Goal: Task Accomplishment & Management: Use online tool/utility

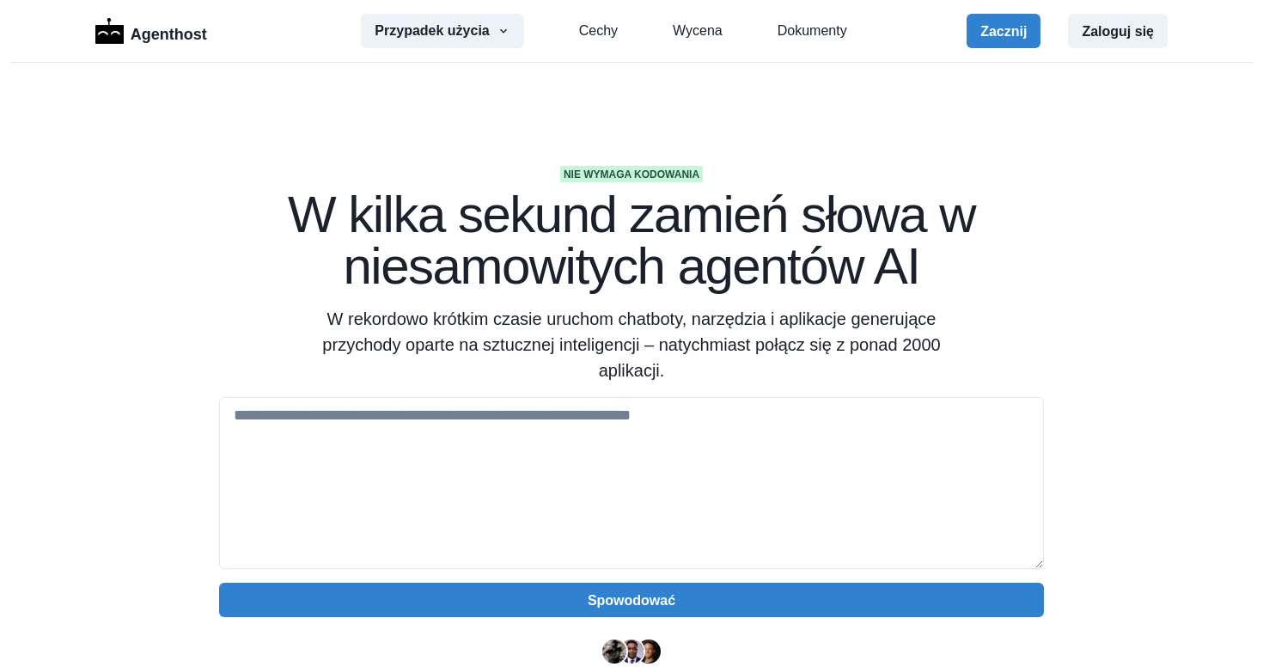
click at [1132, 223] on section "Nie wymaga kodowania W kilka sekund zamień słowa w niesamowitych agentów AI W r…" at bounding box center [631, 555] width 1263 height 985
click at [482, 31] on button "Przypadek użycia" at bounding box center [442, 31] width 162 height 34
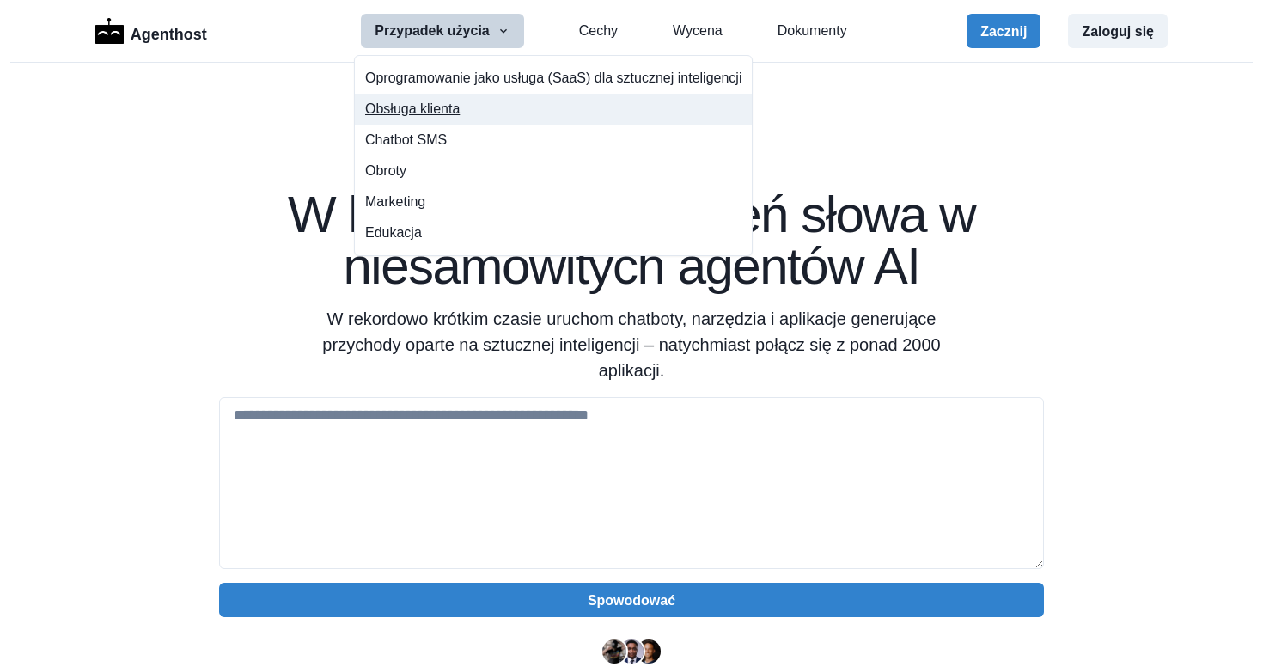
click at [533, 109] on button "Obsługa klienta" at bounding box center [553, 109] width 397 height 31
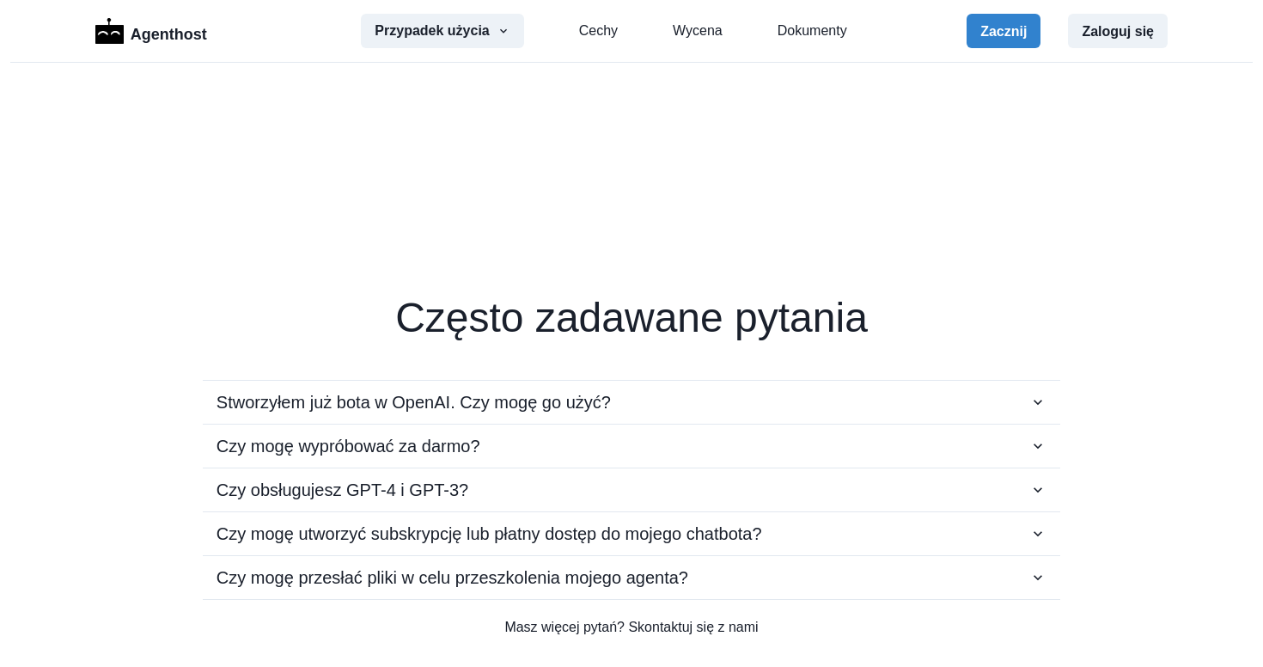
scroll to position [3416, 0]
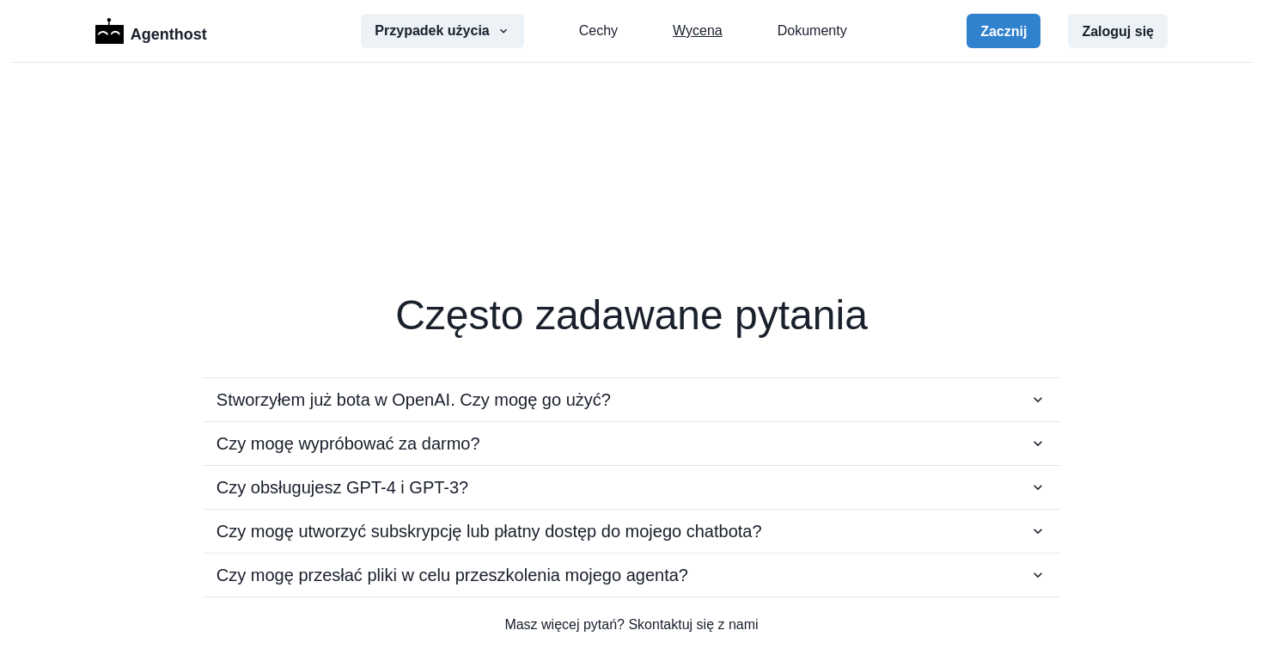
click at [690, 27] on font "Wycena" at bounding box center [698, 30] width 50 height 15
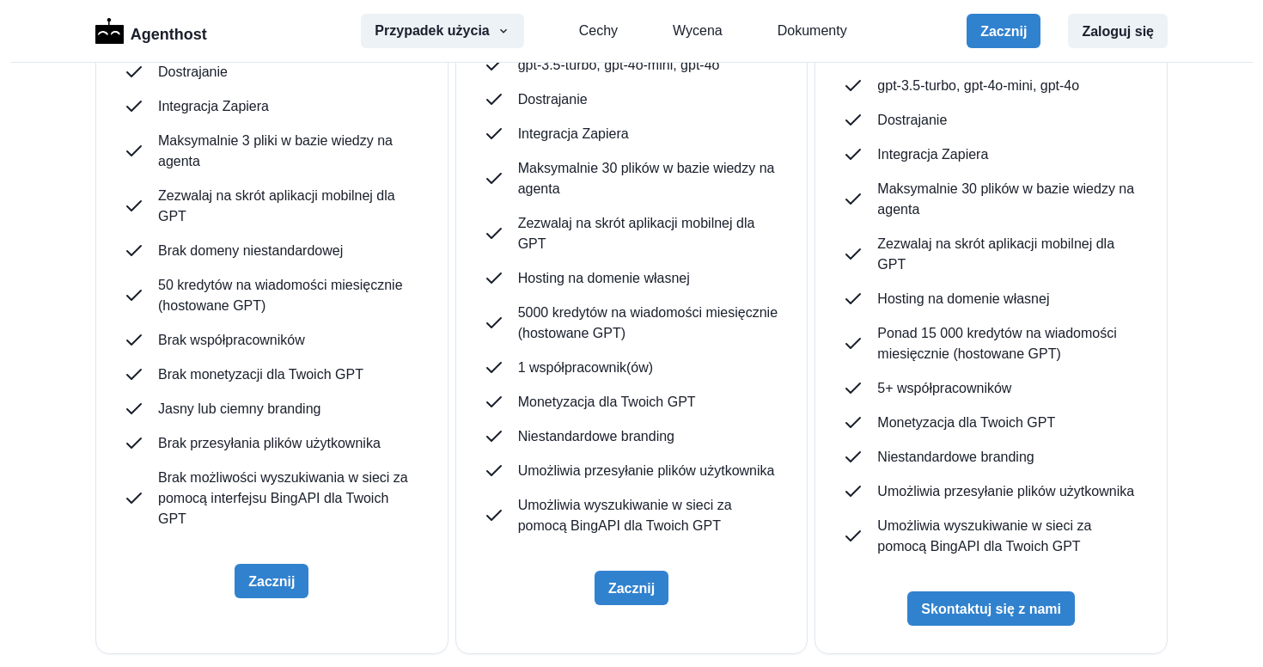
scroll to position [4537, 0]
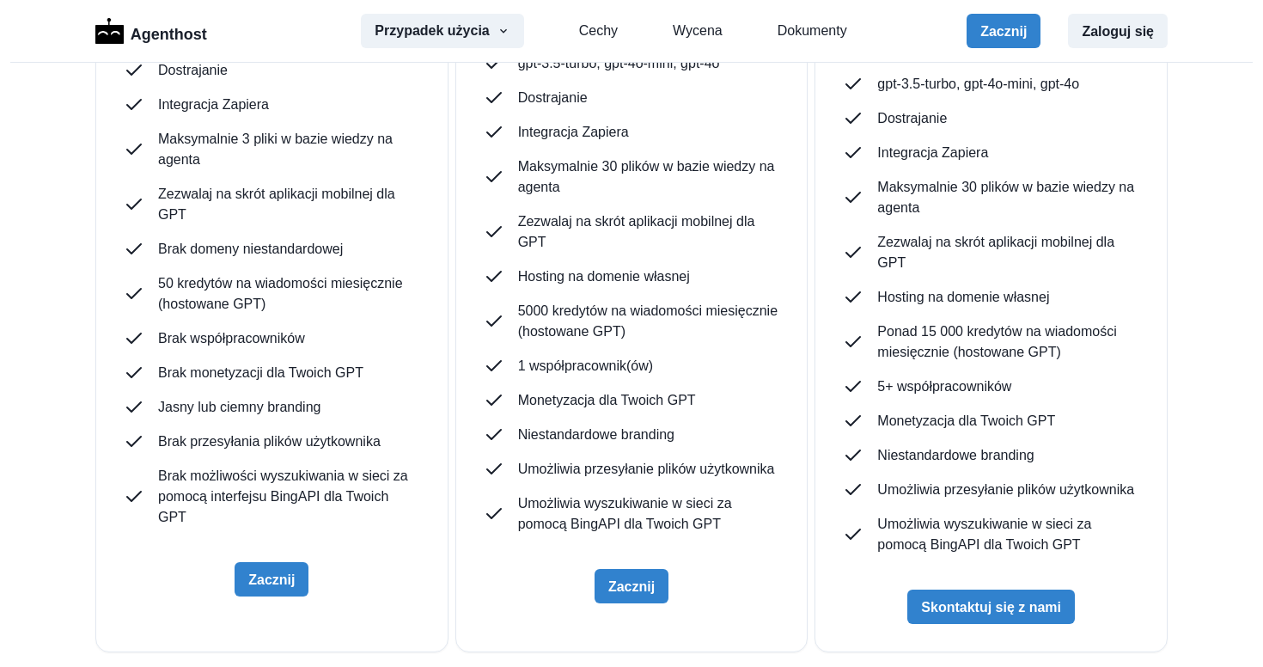
click at [810, 40] on link "Dokumenty" at bounding box center [813, 31] width 70 height 21
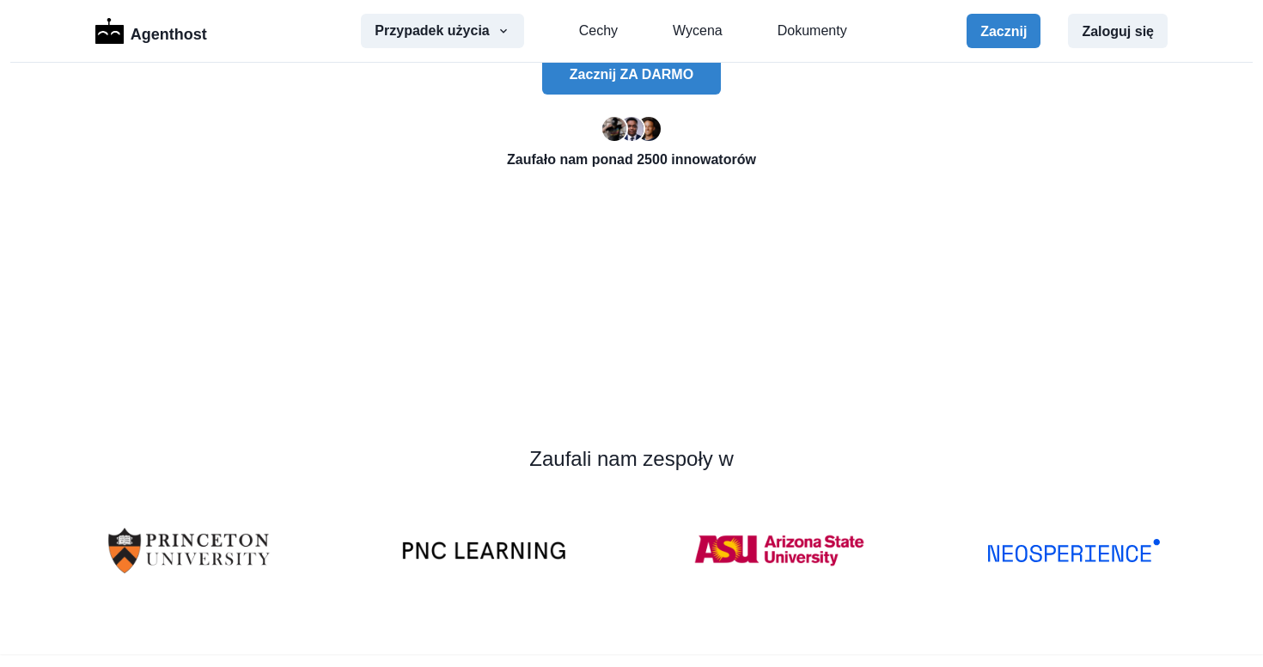
scroll to position [0, 0]
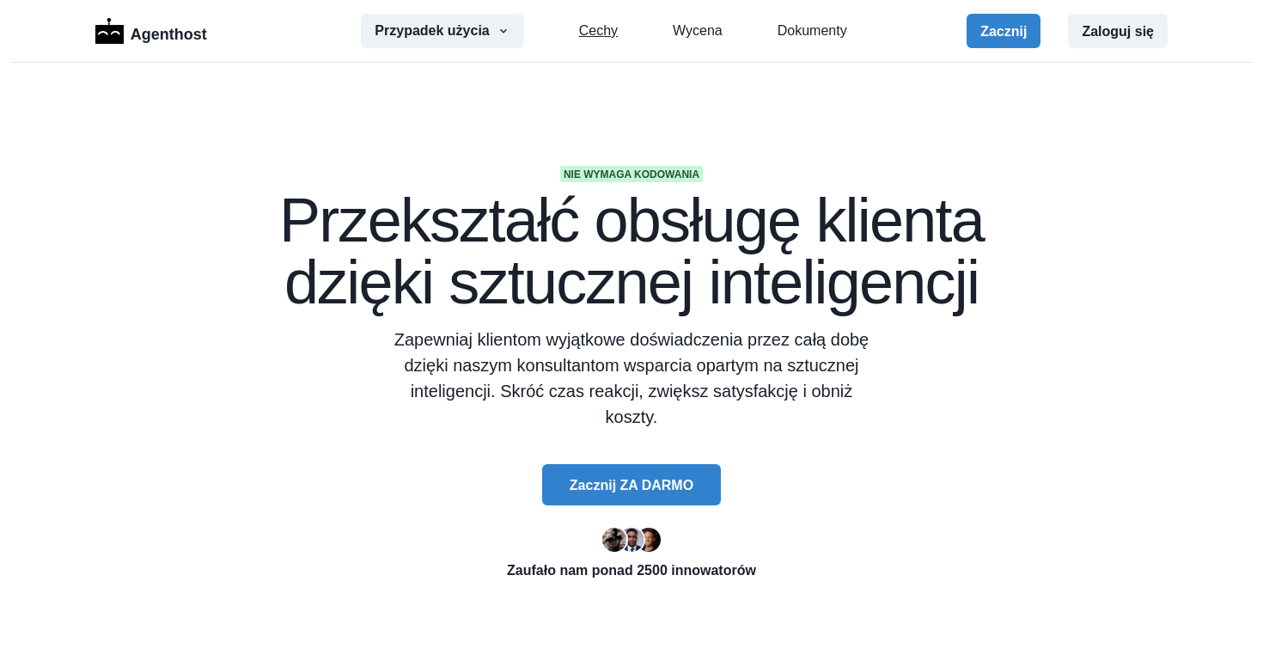
click at [593, 27] on font "Cechy" at bounding box center [598, 30] width 39 height 15
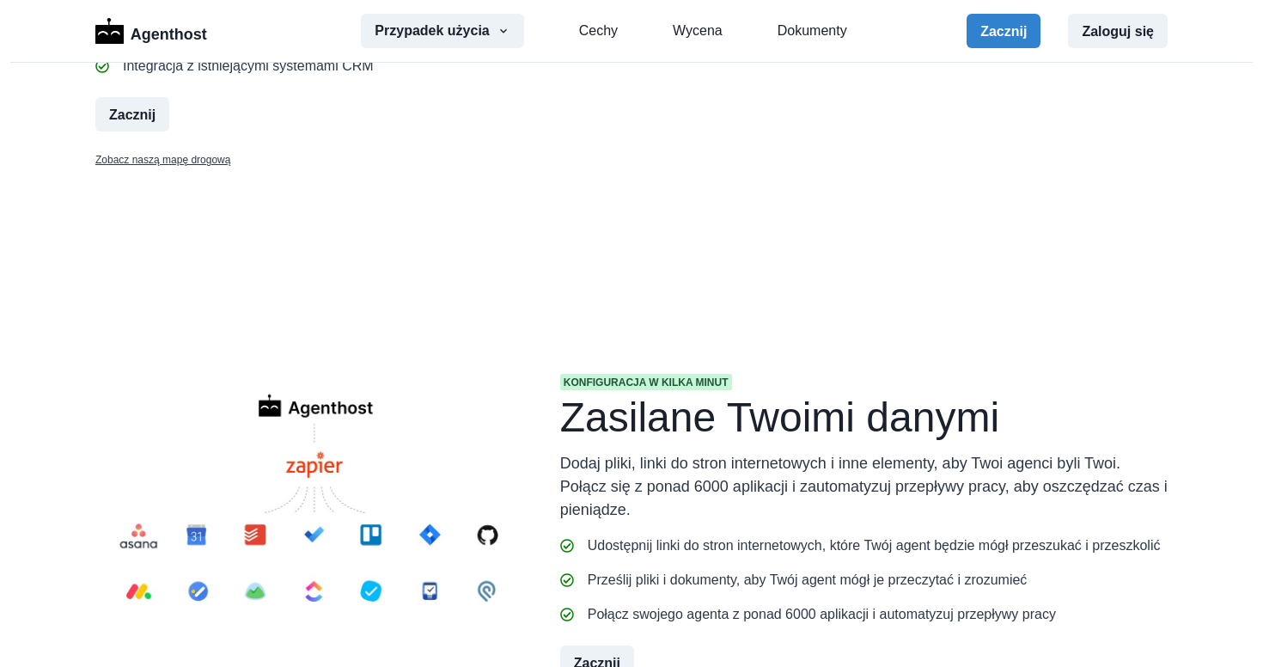
scroll to position [1430, 0]
click at [687, 27] on font "Wycena" at bounding box center [698, 30] width 50 height 15
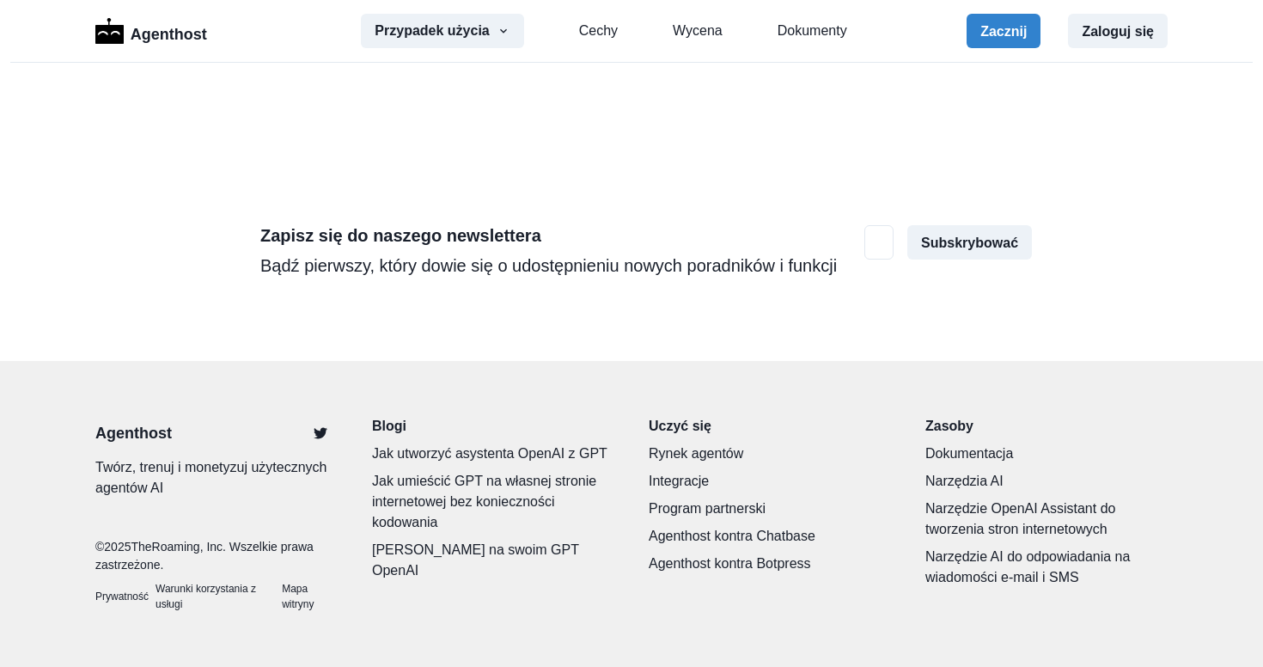
scroll to position [6142, 0]
click at [511, 542] on font "Jak zarabiać na swoim GPT OpenAI" at bounding box center [475, 559] width 207 height 35
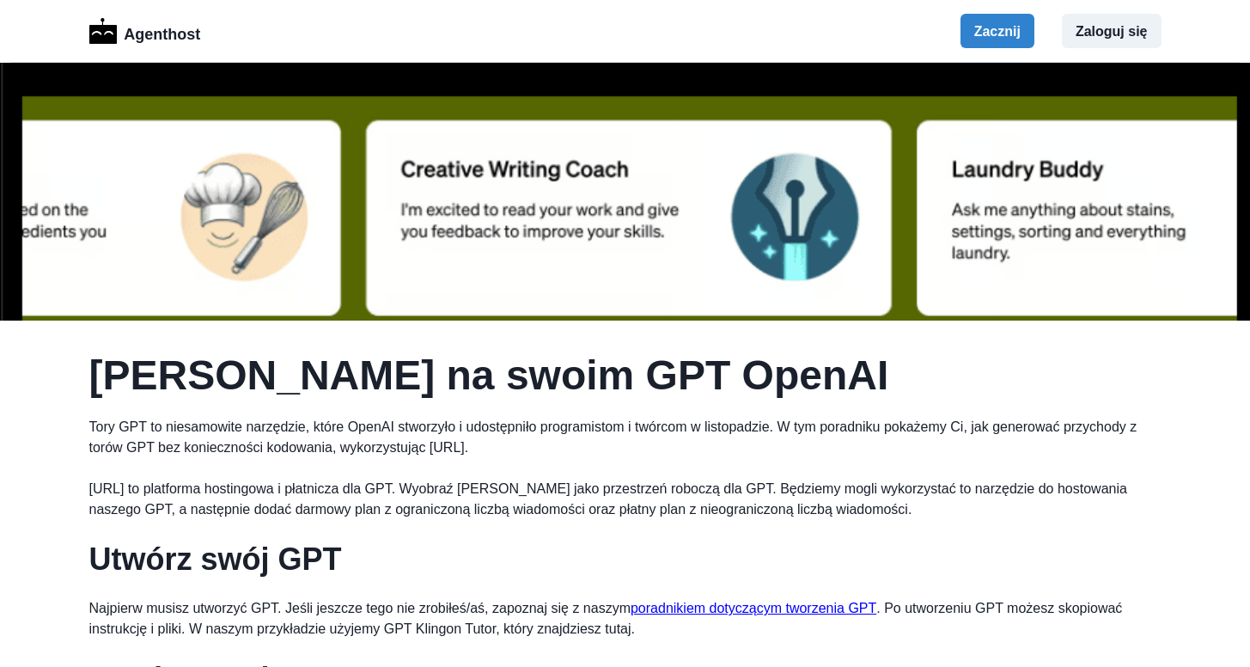
drag, startPoint x: 216, startPoint y: 38, endPoint x: 220, endPoint y: 28, distance: 10.4
click at [220, 28] on div "Agenthost" at bounding box center [162, 31] width 146 height 30
click at [143, 34] on font "Agenthost" at bounding box center [162, 34] width 76 height 17
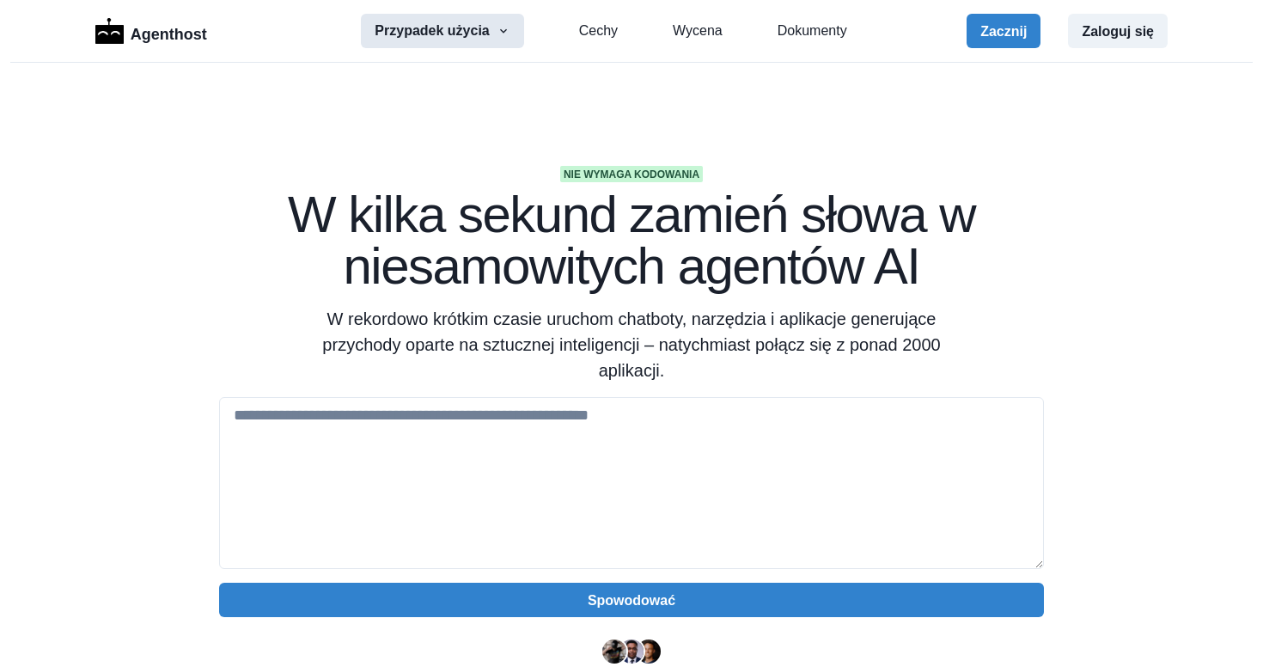
click at [451, 42] on button "Przypadek użycia" at bounding box center [442, 31] width 162 height 34
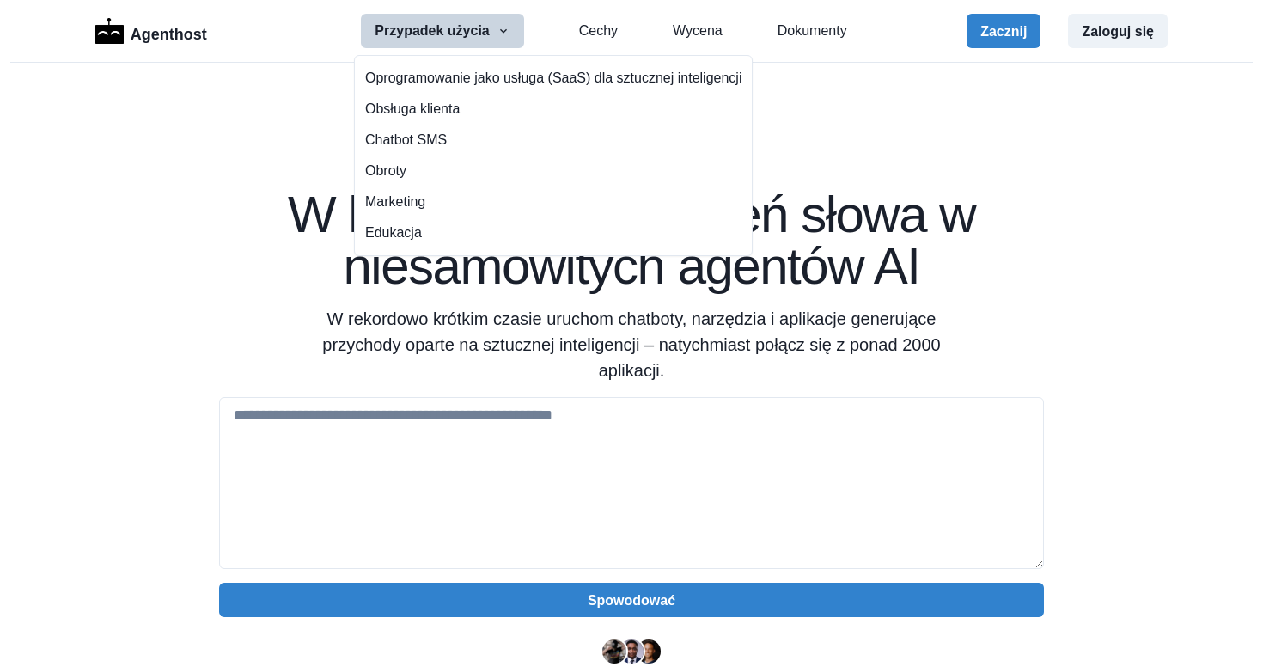
click at [261, 311] on div "Nie wymaga kodowania W kilka sekund zamień słowa w niesamowitych agentów AI W r…" at bounding box center [631, 274] width 825 height 217
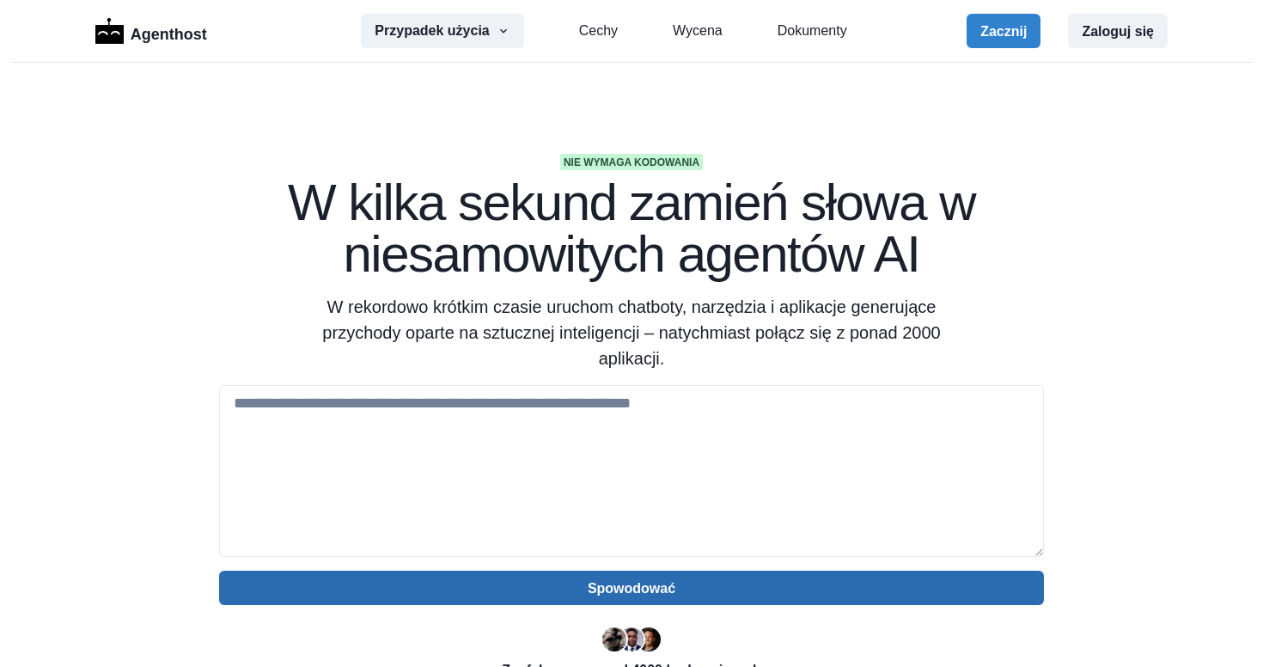
scroll to position [14, 0]
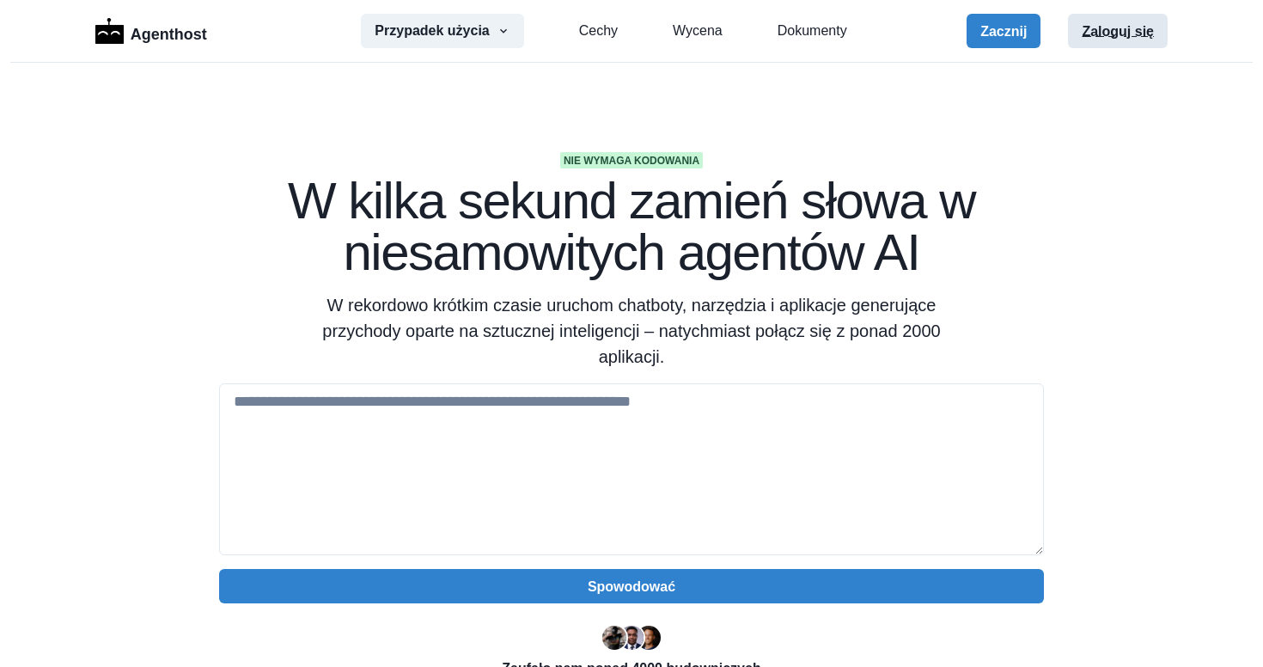
click at [1101, 21] on button "Zaloguj się" at bounding box center [1118, 31] width 100 height 34
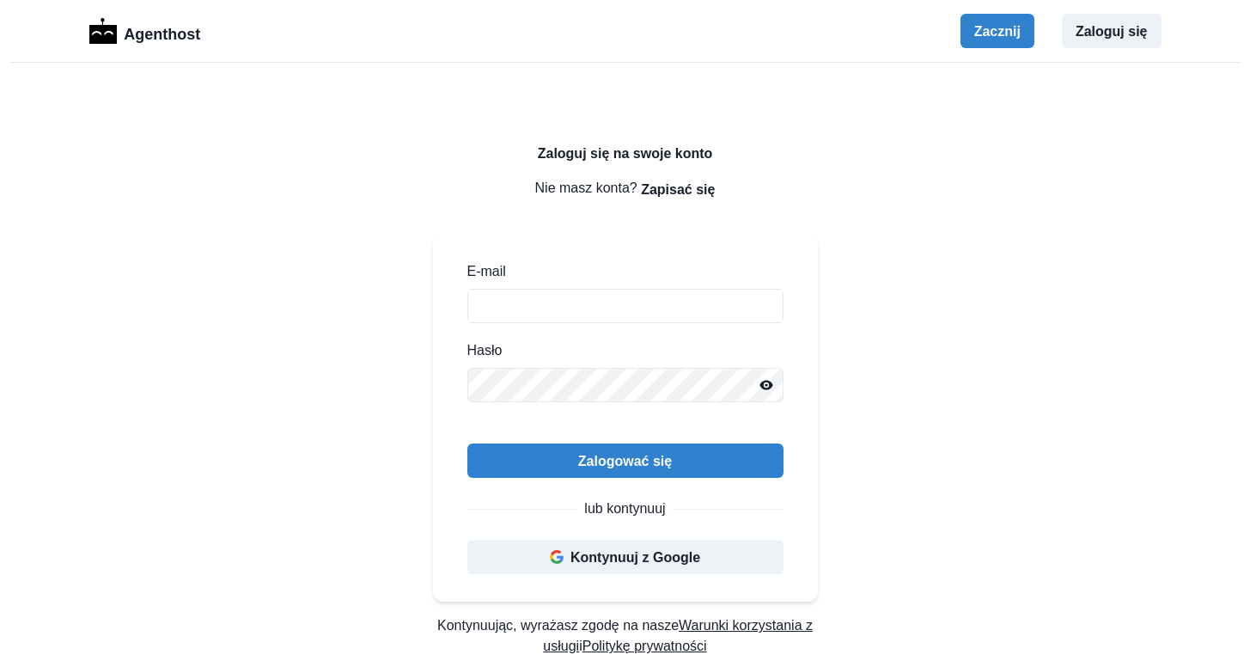
click at [650, 559] on font "Kontynuuj z Google" at bounding box center [636, 557] width 130 height 15
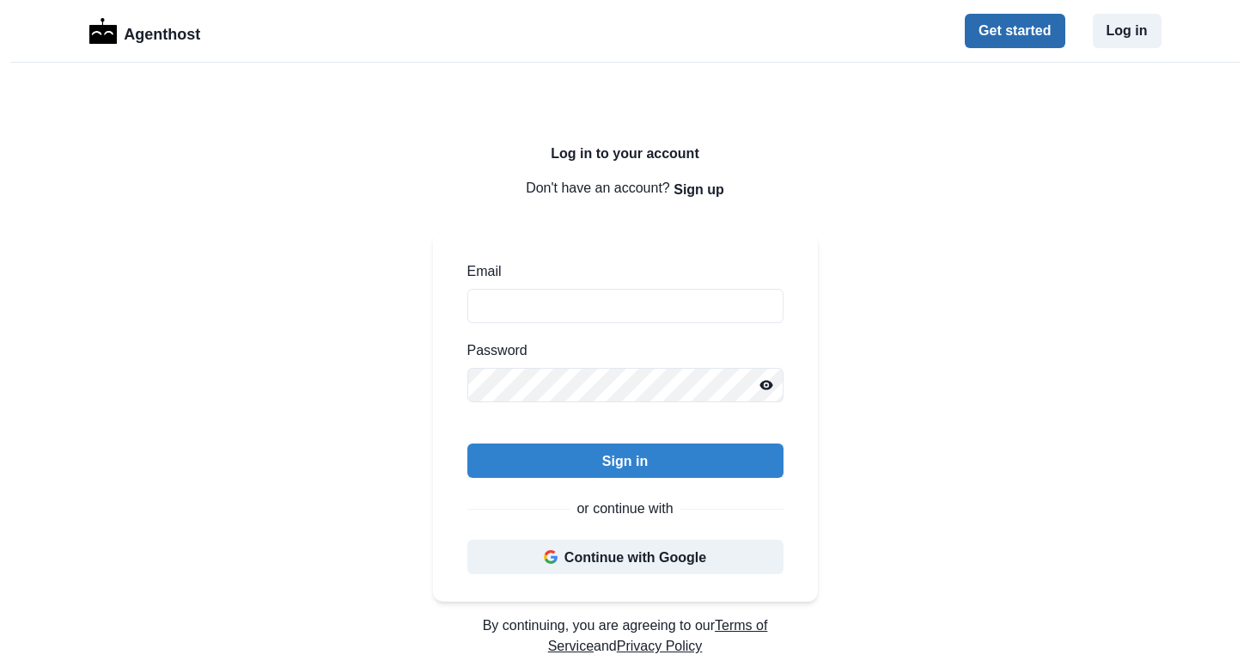
click at [1011, 37] on button "Get started" at bounding box center [1015, 31] width 100 height 34
click at [657, 551] on button "Continue with Google" at bounding box center [625, 557] width 316 height 34
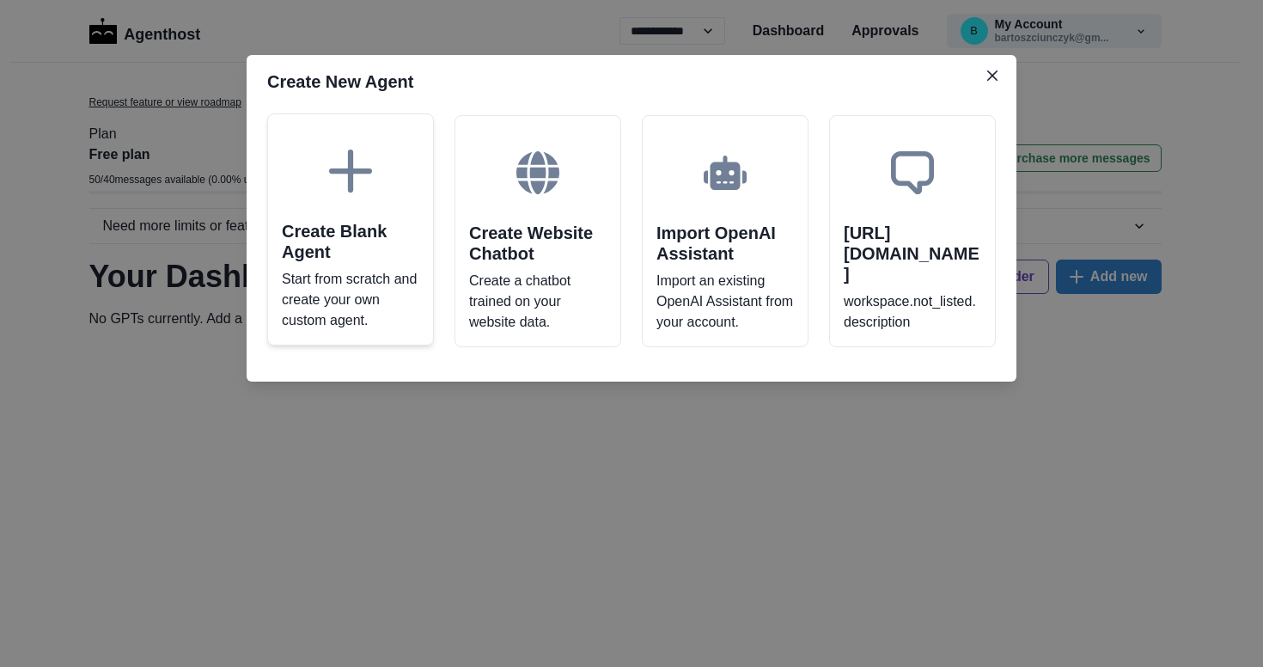
click at [376, 253] on h2 "Create Blank Agent" at bounding box center [350, 241] width 137 height 41
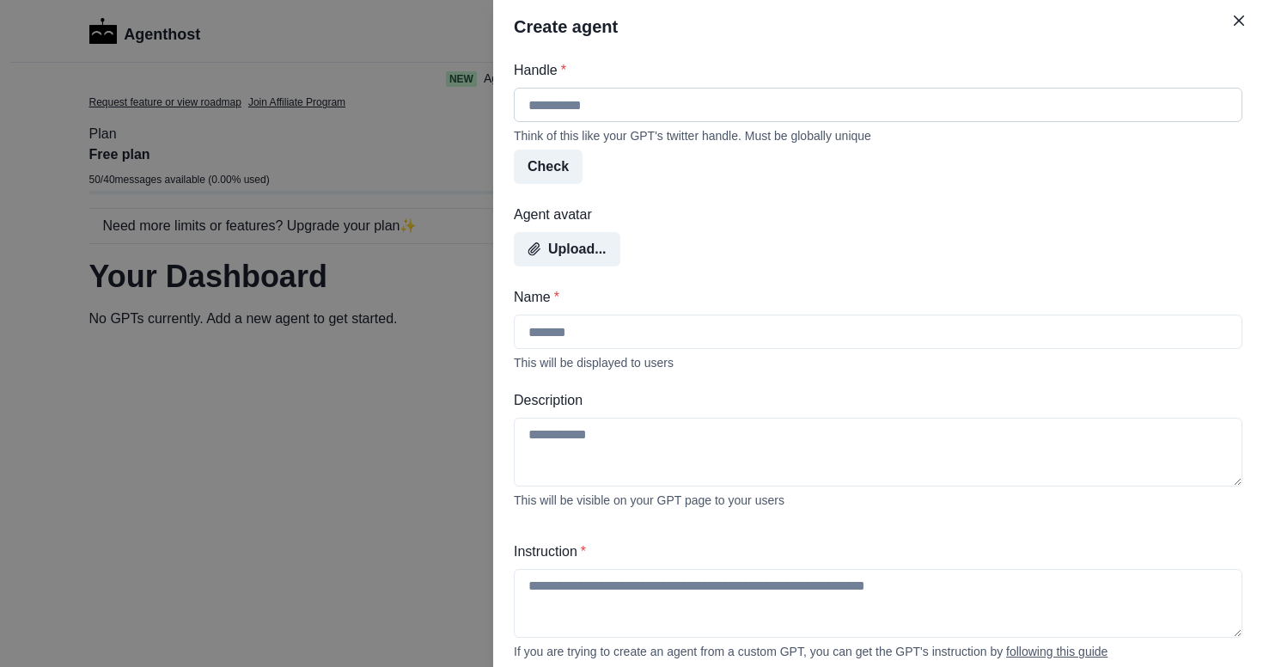
click at [540, 105] on input "Handle *" at bounding box center [878, 105] width 729 height 34
click at [408, 462] on div "**********" at bounding box center [631, 333] width 1263 height 667
